Goal: Information Seeking & Learning: Learn about a topic

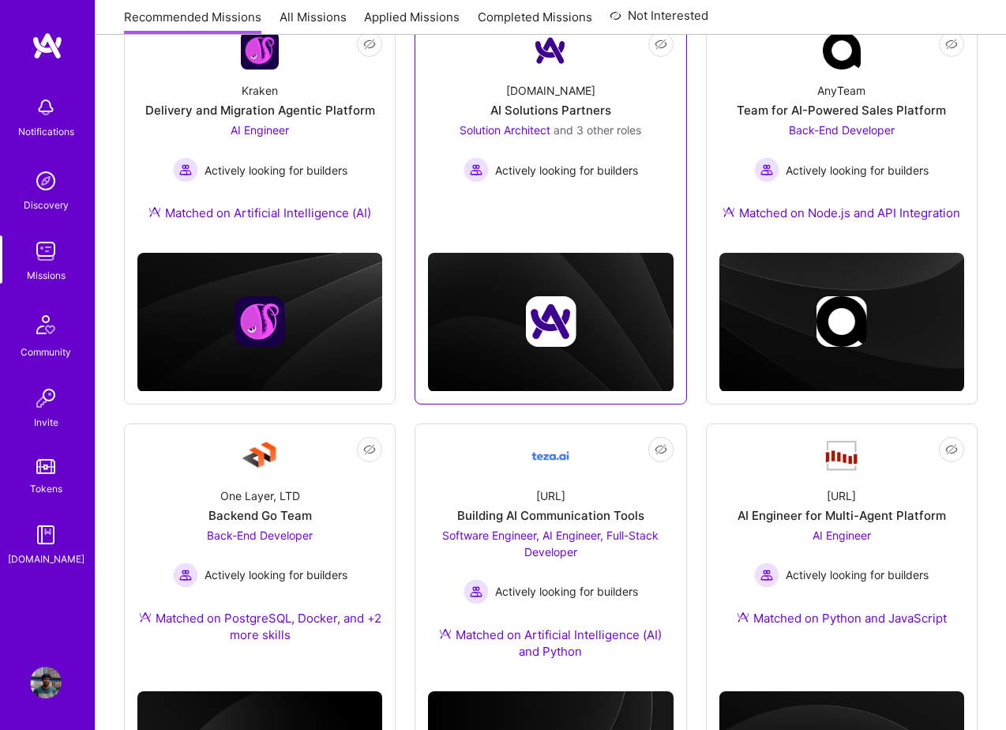
scroll to position [116, 0]
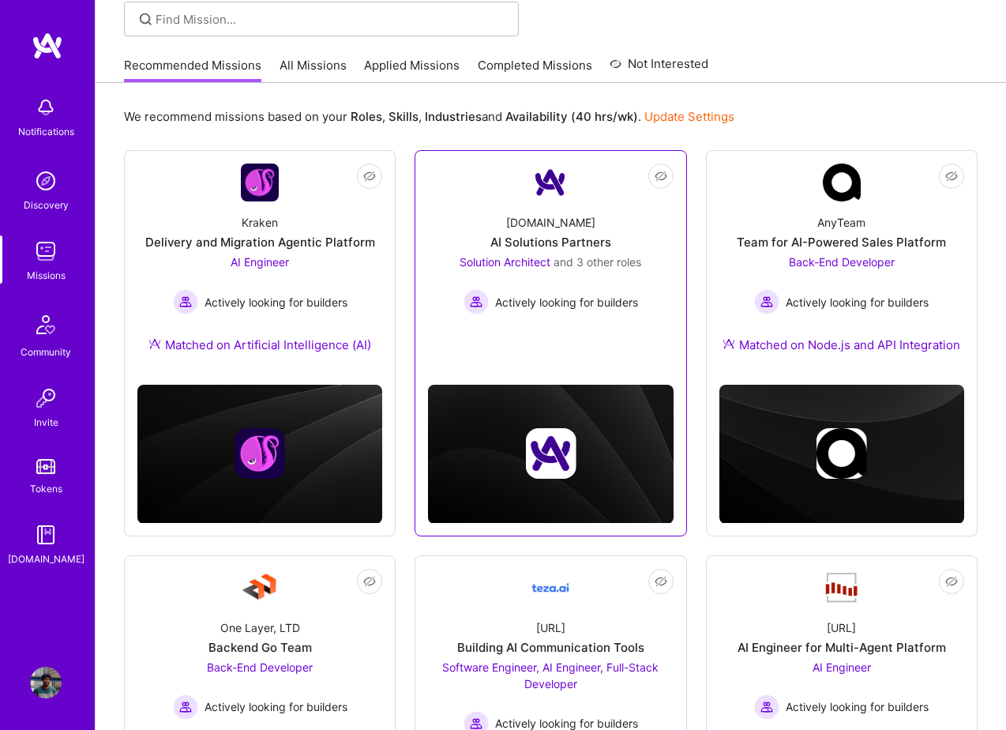
click at [585, 205] on div "[DOMAIN_NAME] AI Solutions Partners Solution Architect and 3 other roles Active…" at bounding box center [550, 257] width 245 height 113
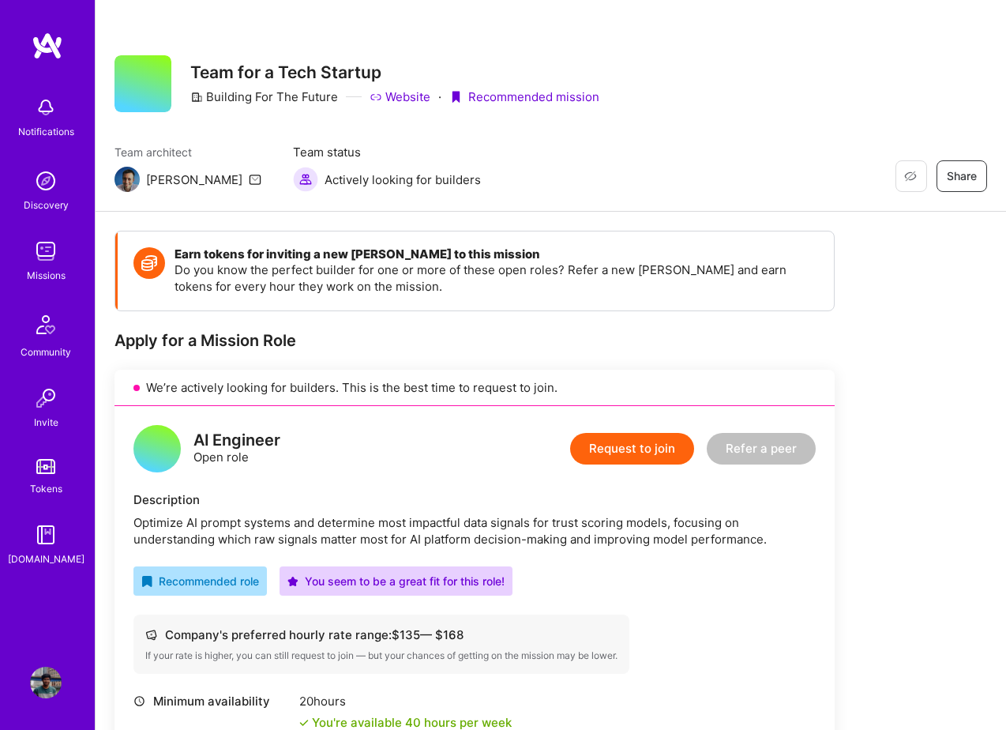
click at [396, 99] on link "Website" at bounding box center [400, 96] width 61 height 17
